Goal: Use online tool/utility: Use online tool/utility

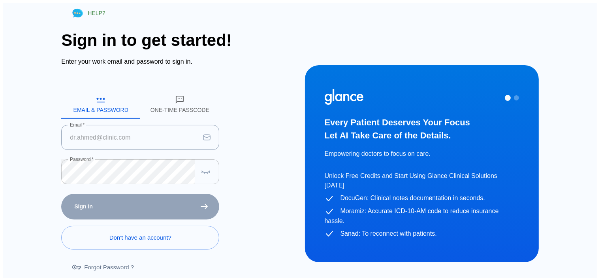
type input "[EMAIL_ADDRESS][DOMAIN_NAME]"
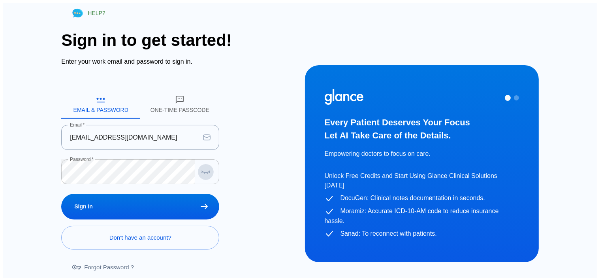
click at [204, 169] on icon "button" at bounding box center [205, 172] width 9 height 10
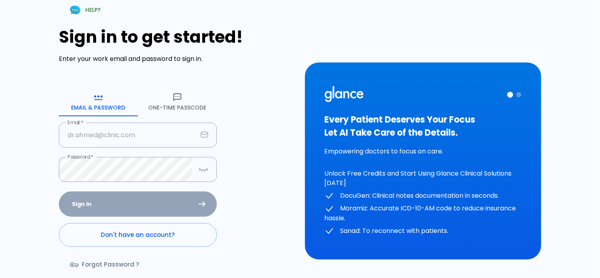
type input "[EMAIL_ADDRESS][DOMAIN_NAME]"
click at [204, 169] on icon "button" at bounding box center [203, 169] width 9 height 10
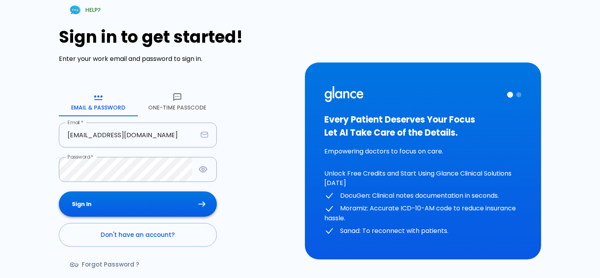
click at [172, 203] on button "Sign In" at bounding box center [138, 204] width 158 height 26
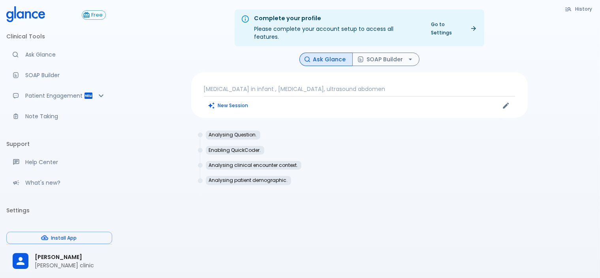
click at [410, 85] on p "persistent vomiting in infant , failure to thrive, ultrasound abdomen" at bounding box center [359, 89] width 311 height 8
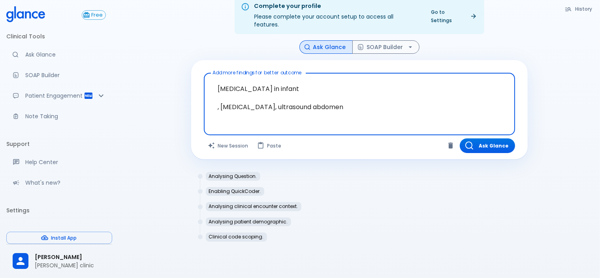
scroll to position [19, 0]
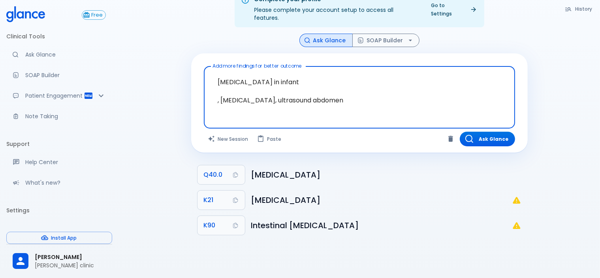
click at [282, 96] on textarea "persistent vomiting in infant , failure to thrive, ultrasound abdomen" at bounding box center [359, 91] width 300 height 43
click at [261, 74] on textarea "persistent vomiting in infant , failure to thrive, ultrasound abdomen" at bounding box center [359, 91] width 300 height 43
click at [300, 73] on textarea "persistent vomiting in infant , failure to thrive, ultrasound abdomen" at bounding box center [359, 91] width 300 height 43
click at [348, 92] on textarea "persistent vomiting in infant , failure to thrive, ultrasound abdomen" at bounding box center [359, 91] width 300 height 43
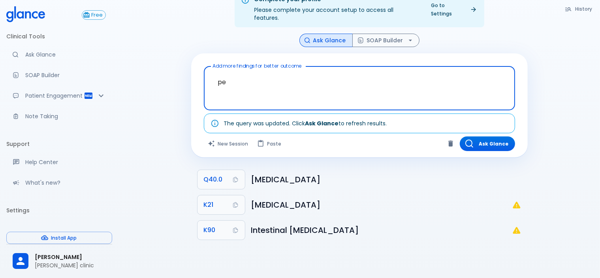
type textarea "p"
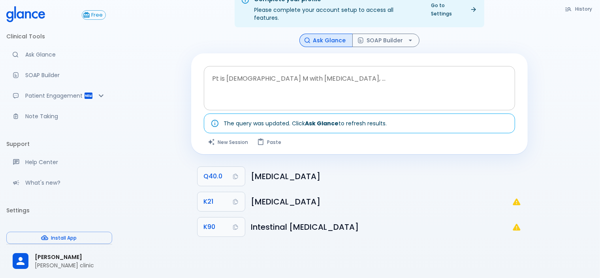
click at [250, 94] on div at bounding box center [360, 101] width 308 height 14
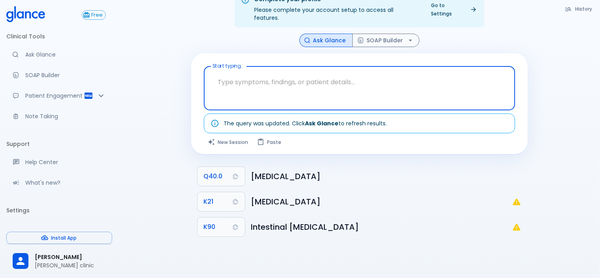
click at [252, 82] on textarea "Start typing..." at bounding box center [359, 82] width 300 height 25
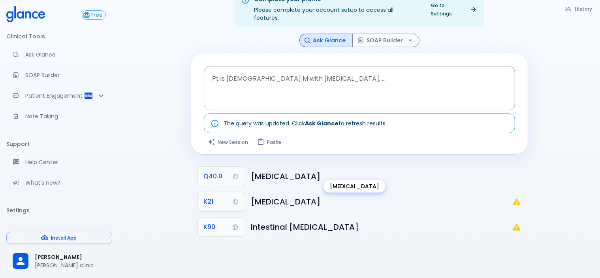
click at [297, 170] on h6 "Congenital hypertrophic pyloric stenosis" at bounding box center [386, 176] width 270 height 13
click at [232, 172] on button "Q40.0" at bounding box center [220, 176] width 47 height 19
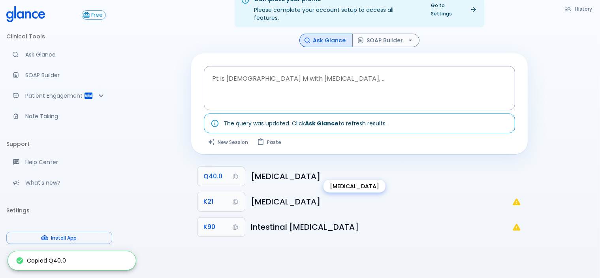
click at [331, 173] on h6 "Congenital hypertrophic pyloric stenosis" at bounding box center [386, 176] width 270 height 13
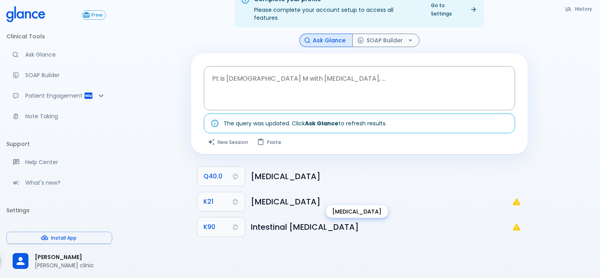
click at [264, 195] on h6 "Gastro-oesophageal reflux disease" at bounding box center [381, 201] width 261 height 13
click at [274, 220] on h6 "Intestinal malabsorption" at bounding box center [381, 226] width 261 height 13
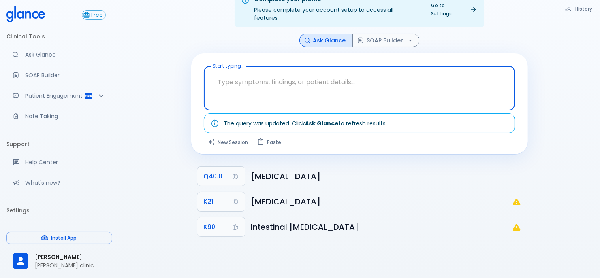
click at [263, 74] on textarea "Start typing..." at bounding box center [359, 82] width 300 height 25
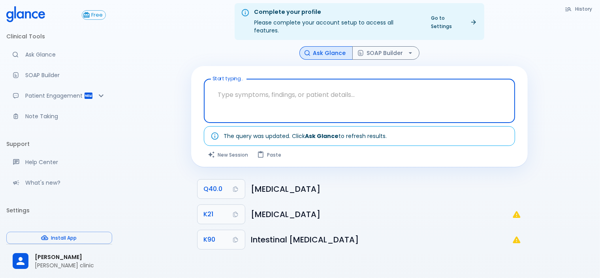
scroll to position [0, 0]
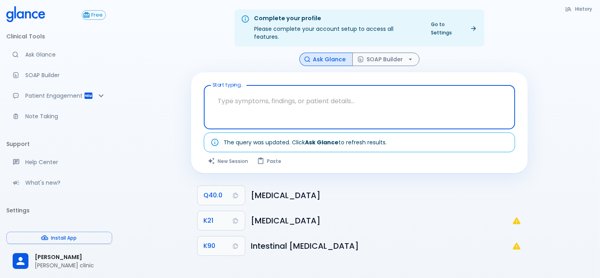
click at [264, 98] on textarea "Start typing..." at bounding box center [359, 100] width 300 height 25
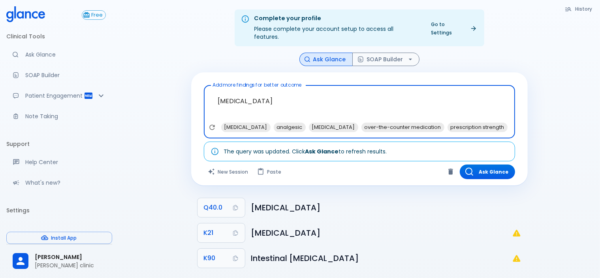
click at [269, 93] on textarea "paracetamol" at bounding box center [359, 105] width 300 height 34
type textarea "p"
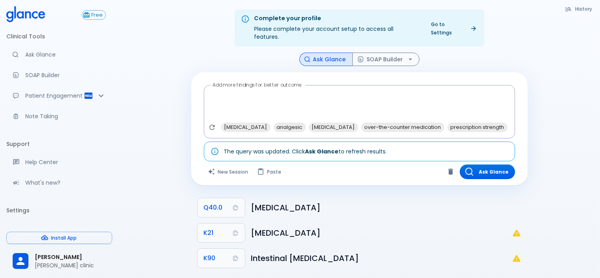
click at [162, 41] on div "Complete your profile Please complete your account setup to access all features…" at bounding box center [358, 148] width 481 height 297
click at [480, 167] on button "Ask Glance" at bounding box center [487, 171] width 55 height 15
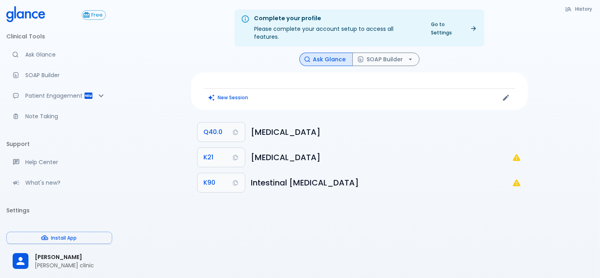
click at [284, 74] on div "New Session" at bounding box center [359, 91] width 336 height 38
click at [273, 92] on div "New Session" at bounding box center [282, 98] width 156 height 12
click at [507, 94] on icon "Edit" at bounding box center [506, 98] width 8 height 8
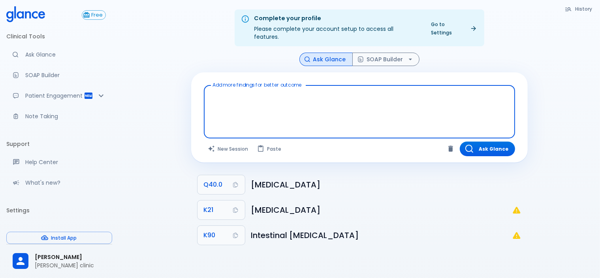
click at [264, 94] on textarea "Add more findings for better outcome" at bounding box center [359, 105] width 300 height 34
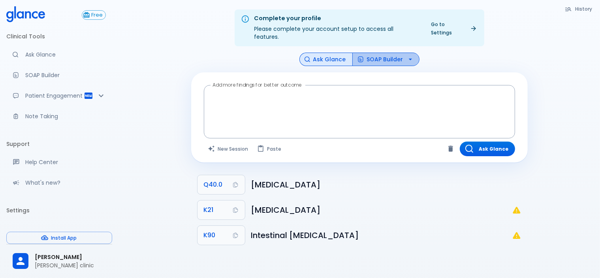
click at [374, 53] on button "SOAP Builder" at bounding box center [385, 60] width 67 height 14
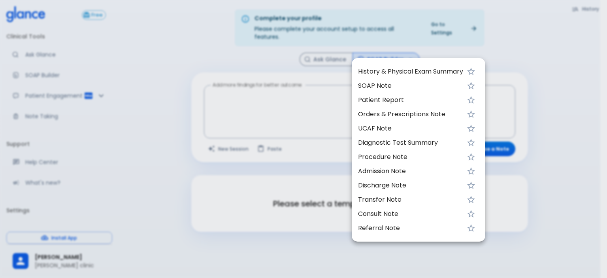
click at [388, 118] on span "Orders & Prescriptions Note" at bounding box center [410, 113] width 105 height 9
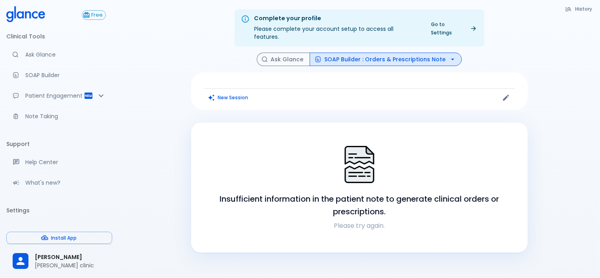
click at [256, 74] on div "New Session" at bounding box center [359, 91] width 336 height 38
click at [302, 53] on button "Ask Glance" at bounding box center [283, 60] width 53 height 14
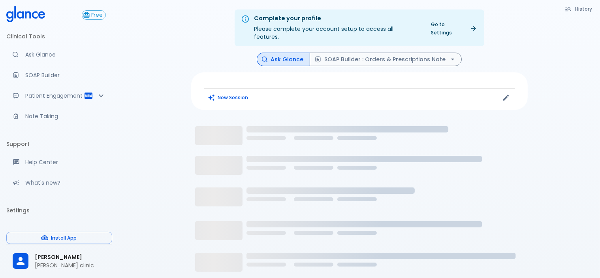
click at [257, 75] on div "New Session" at bounding box center [359, 91] width 336 height 38
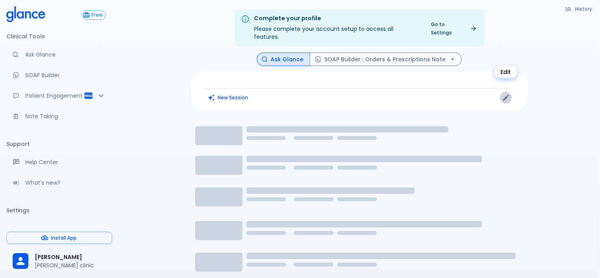
click at [505, 94] on icon "Edit" at bounding box center [506, 98] width 8 height 8
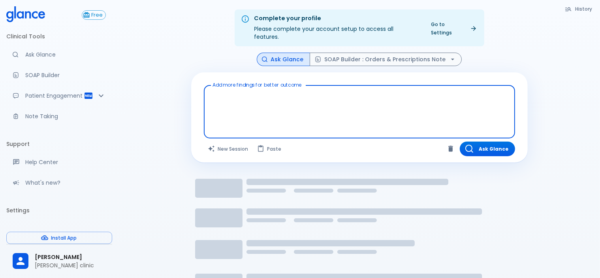
click at [264, 103] on textarea "Add more findings for better outcome" at bounding box center [359, 105] width 300 height 34
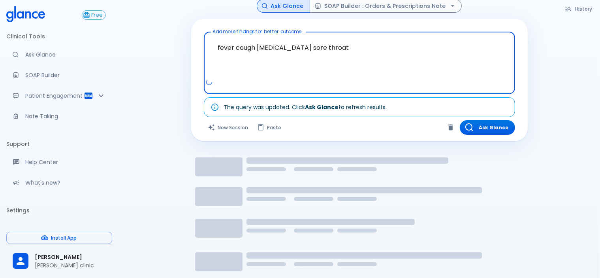
scroll to position [39, 0]
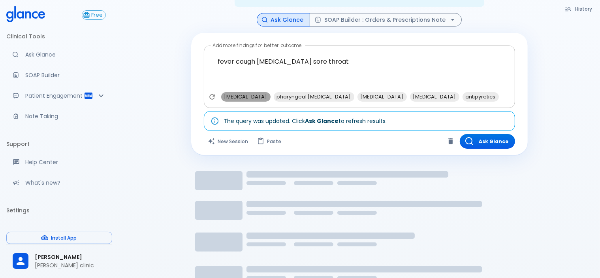
click at [250, 92] on span "nasal congestion" at bounding box center [245, 96] width 49 height 9
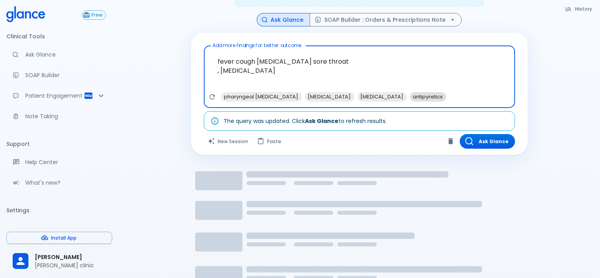
click at [441, 92] on span "antipyretics" at bounding box center [428, 96] width 36 height 9
type textarea "fever cough congested nose sore throat , nasal congestion, antipyretics"
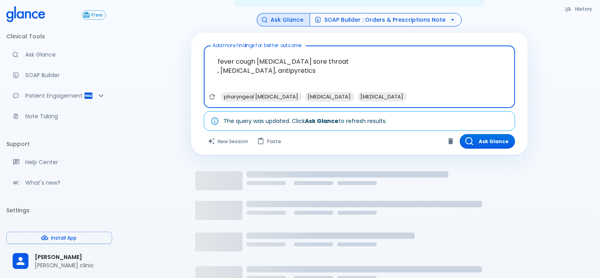
click at [358, 13] on button "SOAP Builder : Orders & Prescriptions Note" at bounding box center [386, 20] width 152 height 14
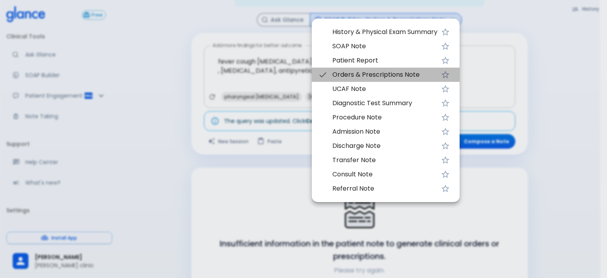
click at [374, 75] on span "Orders & Prescriptions Note" at bounding box center [384, 74] width 105 height 9
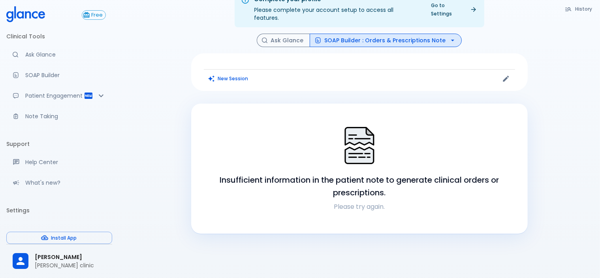
scroll to position [39, 0]
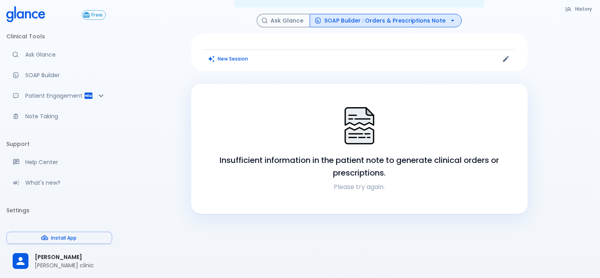
click at [351, 182] on p "Please try again." at bounding box center [359, 186] width 317 height 9
click at [359, 163] on h6 "Insufficient information in the patient note to generate clinical orders or pre…" at bounding box center [359, 166] width 317 height 25
click at [232, 53] on button "New Session" at bounding box center [228, 58] width 49 height 11
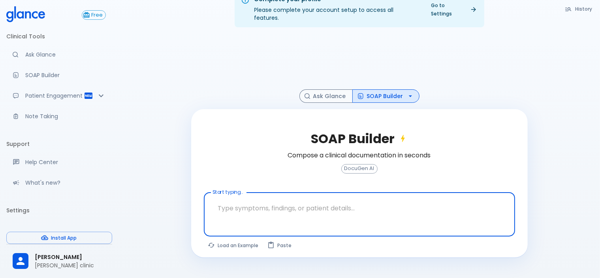
scroll to position [19, 0]
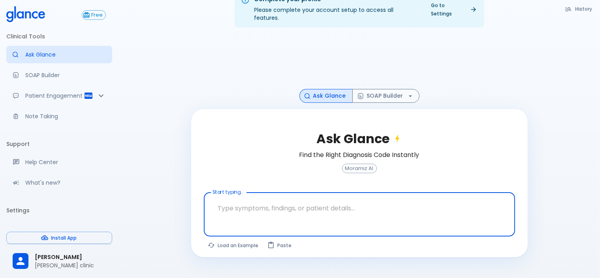
click at [264, 199] on textarea "Start typing..." at bounding box center [359, 207] width 300 height 25
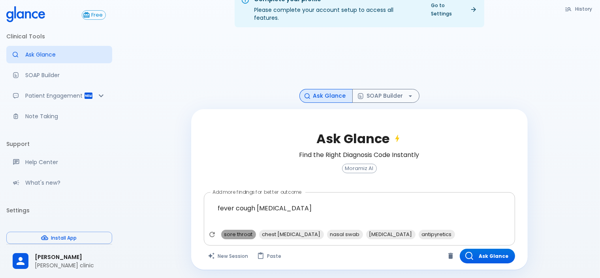
click at [238, 229] on span "sore throat" at bounding box center [238, 233] width 35 height 9
type textarea "fever cough congested nose , sore throat"
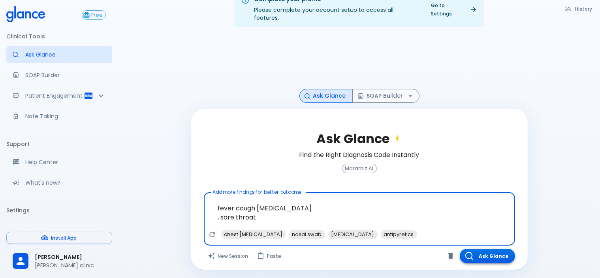
click at [497, 251] on button "Ask Glance" at bounding box center [487, 255] width 55 height 15
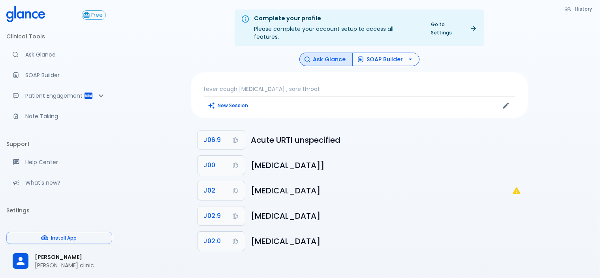
click at [382, 53] on button "SOAP Builder" at bounding box center [385, 60] width 67 height 14
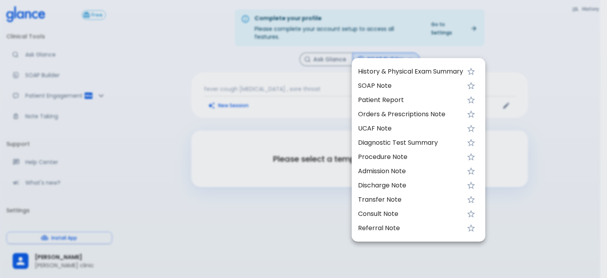
click at [376, 116] on span "Orders & Prescriptions Note" at bounding box center [410, 113] width 105 height 9
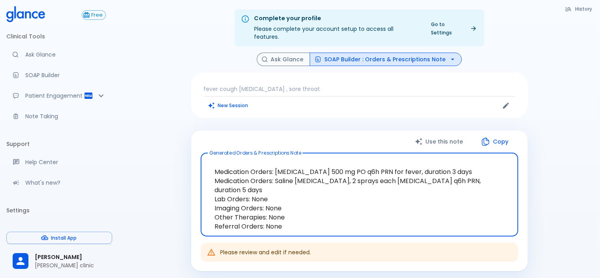
click at [388, 53] on button "SOAP Builder : Orders & Prescriptions Note" at bounding box center [386, 60] width 152 height 14
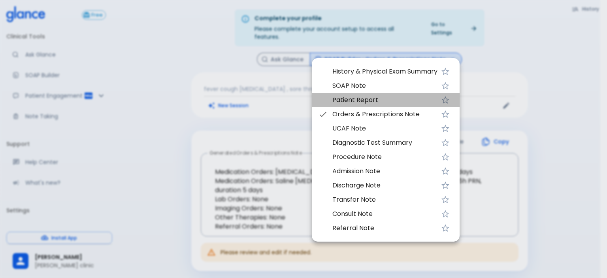
click at [350, 100] on span "Patient Report" at bounding box center [384, 99] width 105 height 9
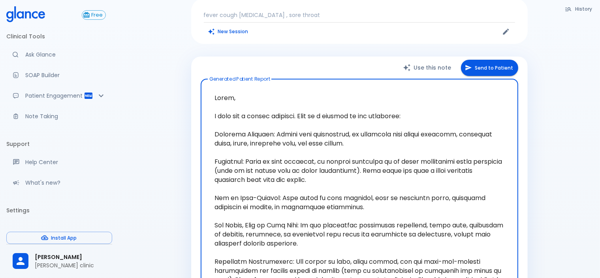
scroll to position [118, 0]
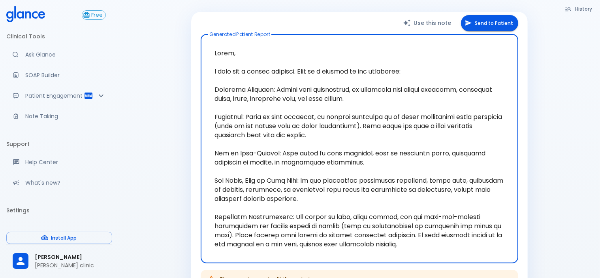
drag, startPoint x: 289, startPoint y: 207, endPoint x: 464, endPoint y: 249, distance: 180.4
click at [464, 249] on div "x Generated Patient Report" at bounding box center [359, 148] width 317 height 229
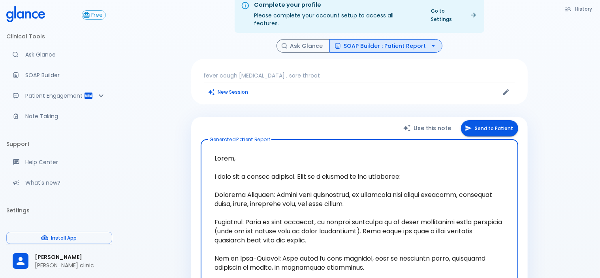
scroll to position [0, 0]
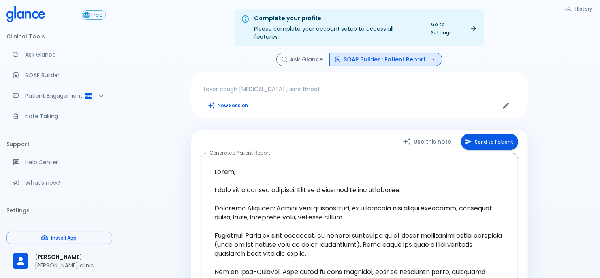
click at [333, 85] on p "fever cough congested nose , sore throat" at bounding box center [359, 89] width 311 height 8
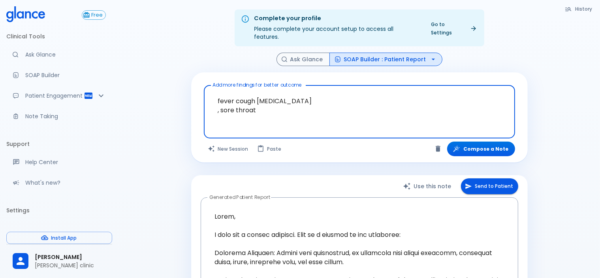
drag, startPoint x: 271, startPoint y: 104, endPoint x: 239, endPoint y: 104, distance: 32.4
click at [269, 104] on textarea "fever cough congested nose , sore throat" at bounding box center [359, 105] width 300 height 34
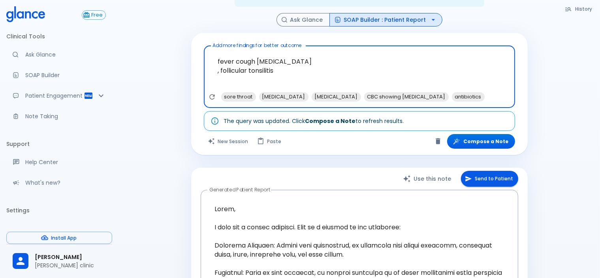
scroll to position [79, 0]
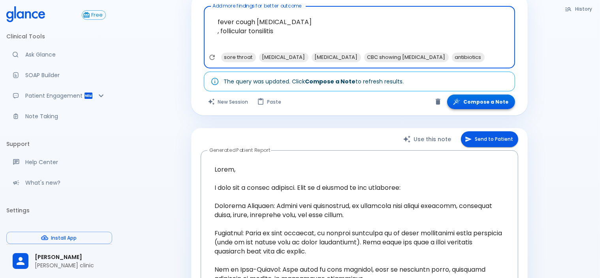
type textarea "fever cough congested nose , follicular tonsilitis"
click at [470, 96] on button "Compose a Note" at bounding box center [481, 101] width 68 height 15
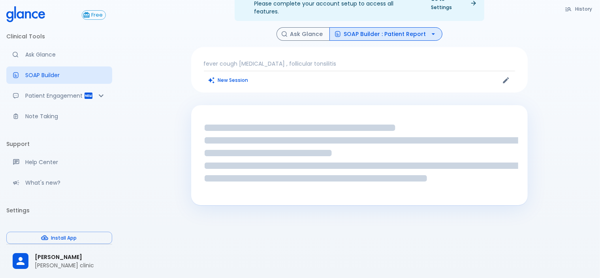
scroll to position [19, 0]
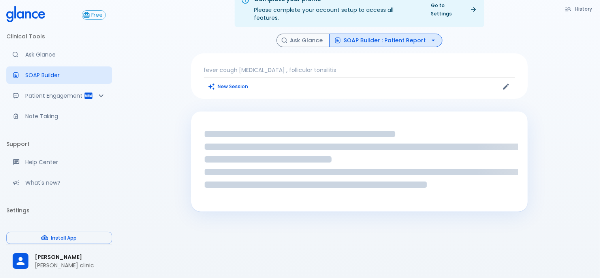
scroll to position [21, 0]
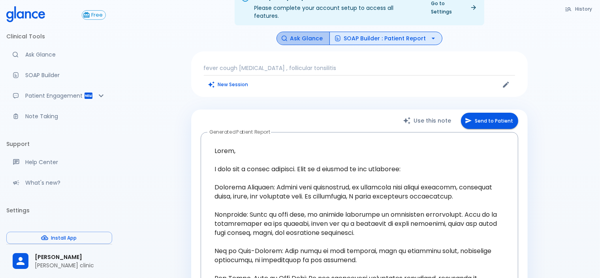
click at [306, 32] on button "Ask Glance" at bounding box center [302, 39] width 53 height 14
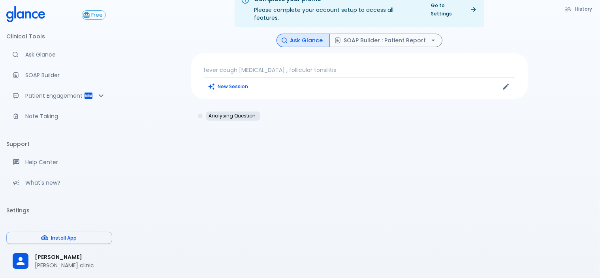
scroll to position [19, 0]
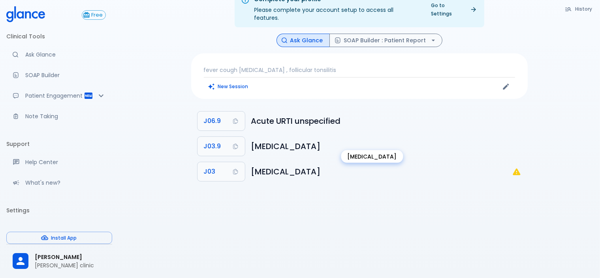
click at [264, 140] on h6 "Acute tonsillitis unspecified" at bounding box center [386, 146] width 270 height 13
click at [406, 34] on button "SOAP Builder : Patient Report" at bounding box center [385, 41] width 113 height 14
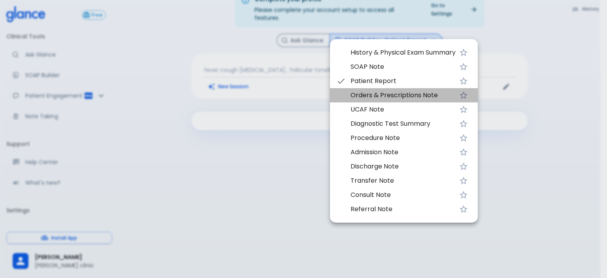
click at [371, 98] on span "Orders & Prescriptions Note" at bounding box center [402, 94] width 105 height 9
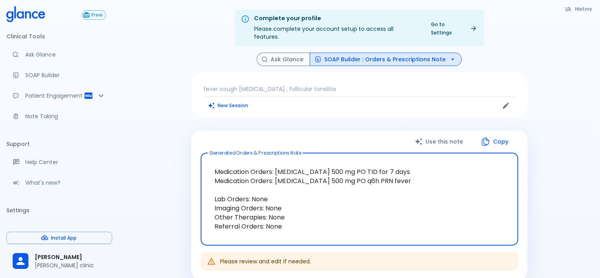
click at [403, 53] on button "SOAP Builder : Orders & Prescriptions Note" at bounding box center [386, 60] width 152 height 14
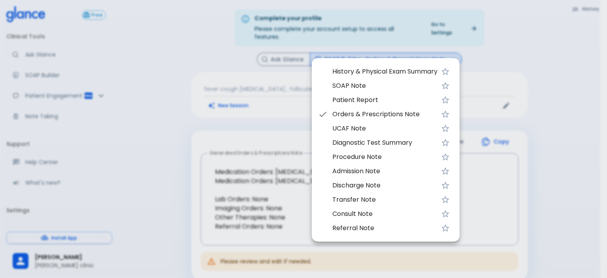
click at [353, 86] on span "SOAP Note" at bounding box center [384, 85] width 105 height 9
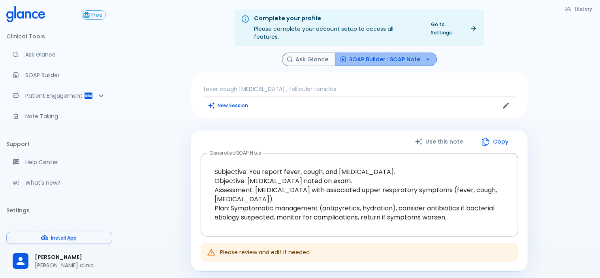
click at [385, 53] on button "SOAP Builder : SOAP Note" at bounding box center [386, 60] width 102 height 14
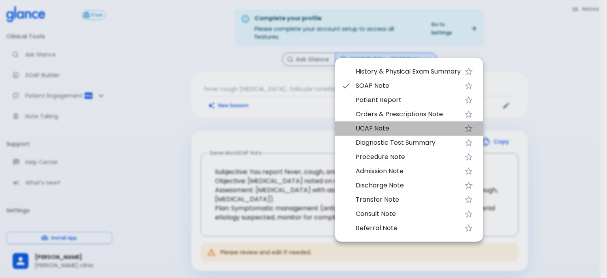
click at [372, 129] on span "UCAF Note" at bounding box center [407, 128] width 105 height 9
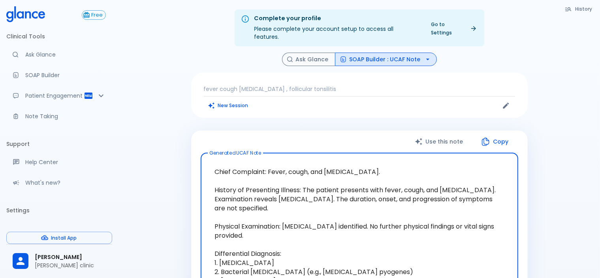
click at [400, 53] on button "SOAP Builder : UCAF Note" at bounding box center [386, 60] width 102 height 14
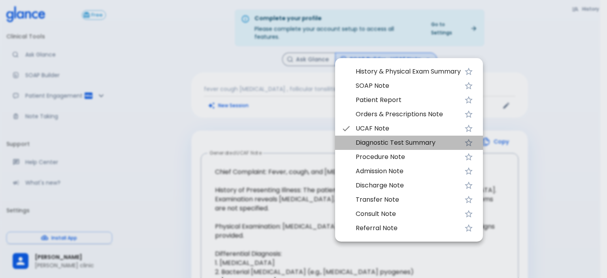
click at [388, 145] on span "Diagnostic Test Summary" at bounding box center [407, 142] width 105 height 9
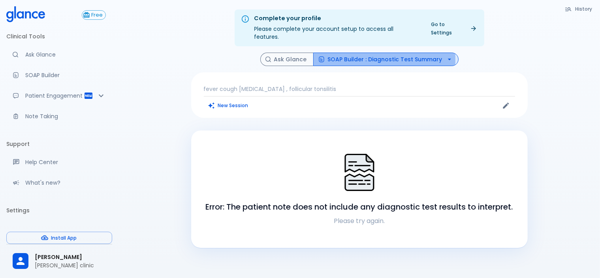
click at [368, 53] on button "SOAP Builder : Diagnostic Test Summary" at bounding box center [385, 60] width 145 height 14
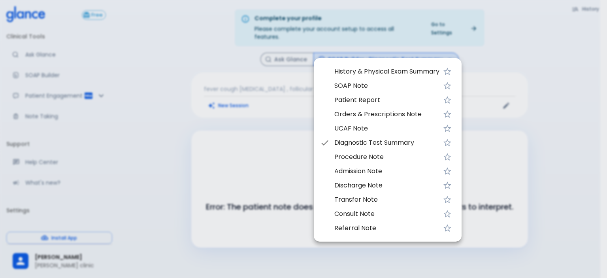
click at [359, 101] on span "Patient Report" at bounding box center [386, 99] width 105 height 9
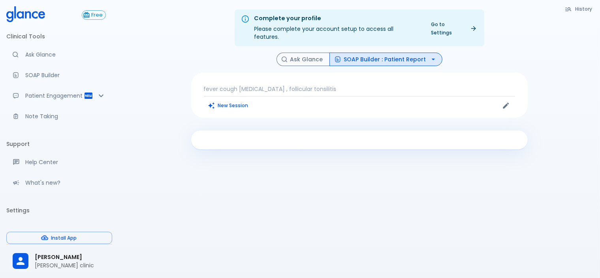
click at [368, 55] on button "SOAP Builder : Patient Report" at bounding box center [385, 60] width 113 height 14
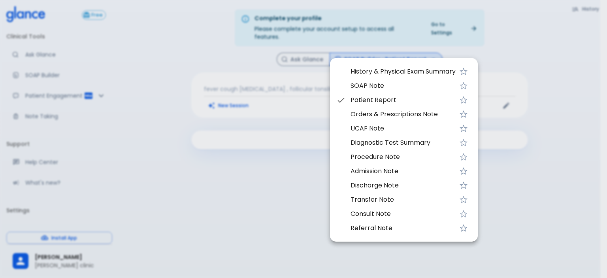
click at [369, 100] on span "Patient Report" at bounding box center [402, 99] width 105 height 9
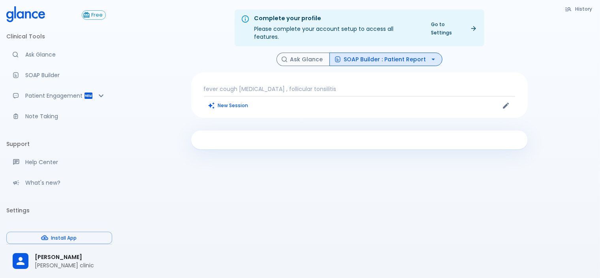
click at [329, 53] on button "SOAP Builder : Patient Report" at bounding box center [385, 60] width 113 height 14
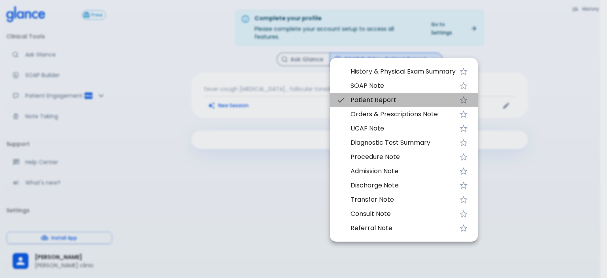
click at [368, 98] on span "Patient Report" at bounding box center [402, 99] width 105 height 9
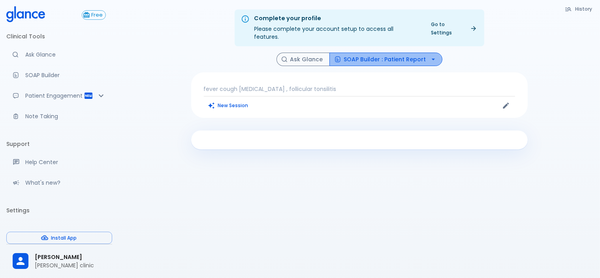
click at [431, 58] on icon "button" at bounding box center [432, 59] width 3 height 2
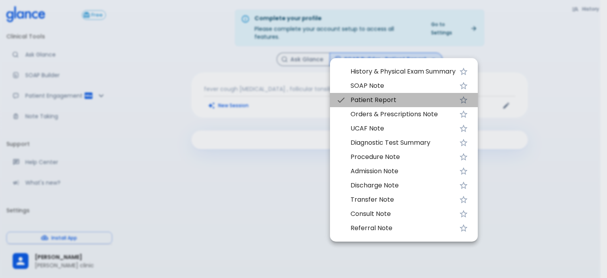
click at [403, 101] on span "Patient Report" at bounding box center [402, 99] width 105 height 9
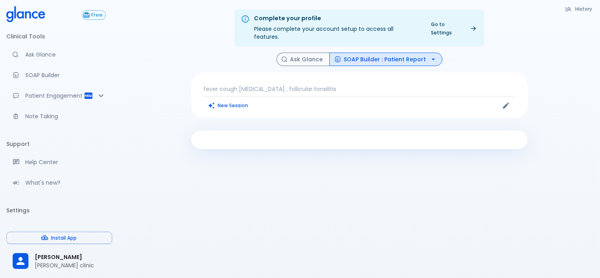
click at [396, 53] on button "SOAP Builder : Patient Report" at bounding box center [385, 60] width 113 height 14
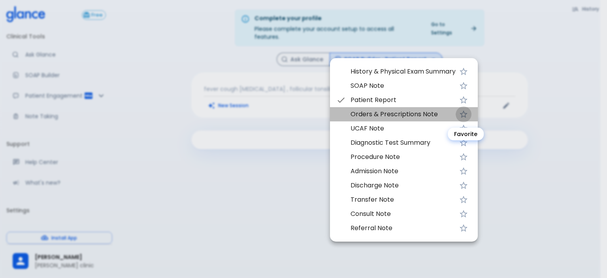
click at [465, 113] on icon "Favorite" at bounding box center [463, 114] width 8 height 8
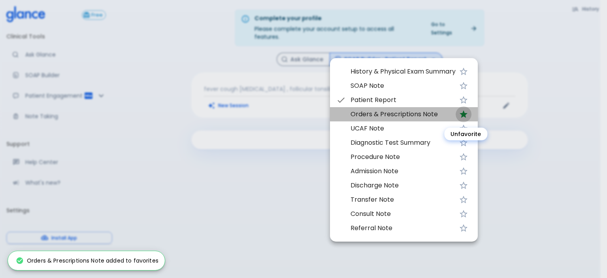
click at [466, 113] on icon "Unfavorite" at bounding box center [463, 114] width 8 height 8
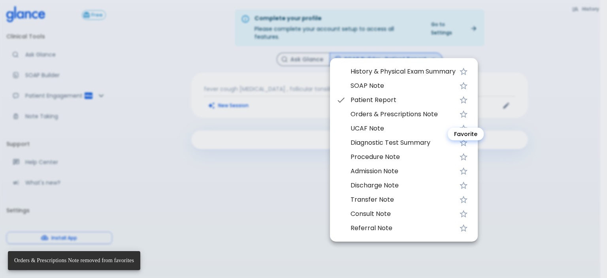
click at [464, 114] on icon "Favorite" at bounding box center [462, 113] width 9 height 9
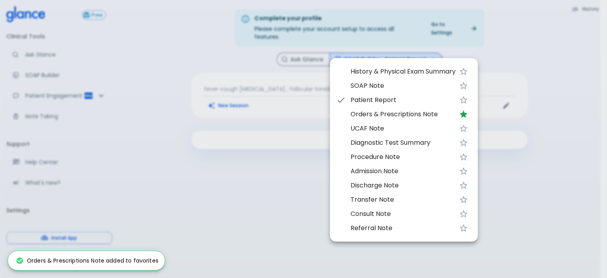
click at [292, 154] on div at bounding box center [303, 139] width 607 height 278
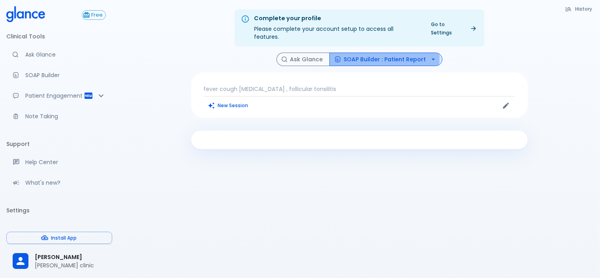
click at [348, 53] on button "SOAP Builder : Patient Report" at bounding box center [385, 60] width 113 height 14
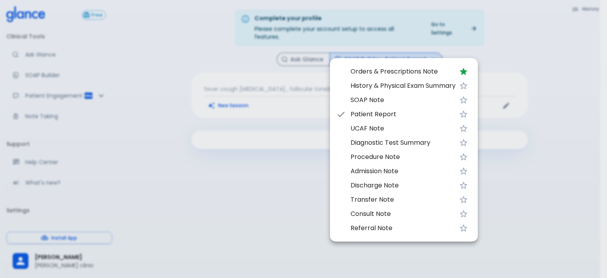
click at [265, 169] on div at bounding box center [303, 139] width 607 height 278
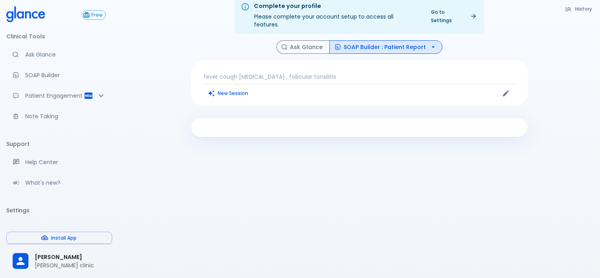
scroll to position [19, 0]
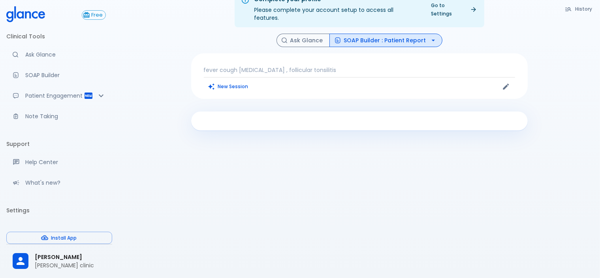
click at [239, 66] on p "fever cough congested nose , follicular tonsilitis" at bounding box center [359, 70] width 311 height 8
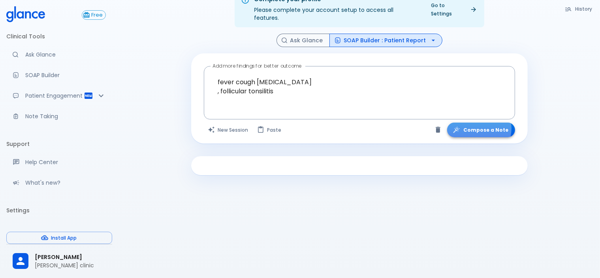
click at [477, 122] on button "Compose a Note" at bounding box center [481, 129] width 68 height 15
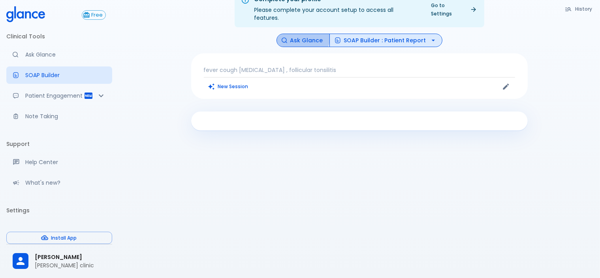
click at [304, 34] on button "Ask Glance" at bounding box center [302, 41] width 53 height 14
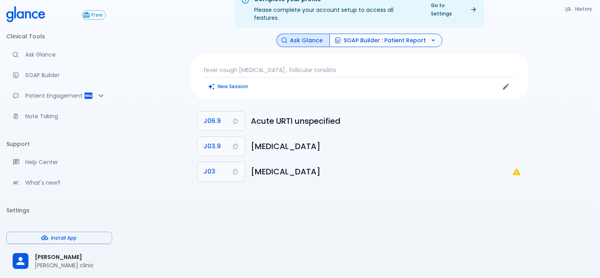
click at [392, 34] on button "SOAP Builder : Patient Report" at bounding box center [385, 41] width 113 height 14
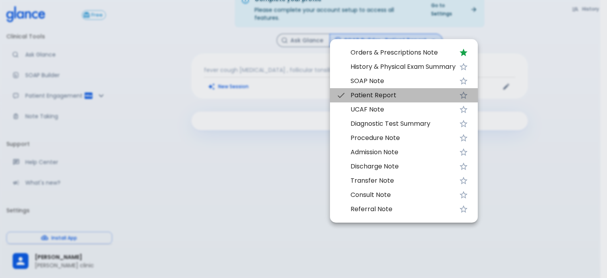
click at [382, 97] on span "Patient Report" at bounding box center [402, 94] width 105 height 9
